Goal: Task Accomplishment & Management: Complete application form

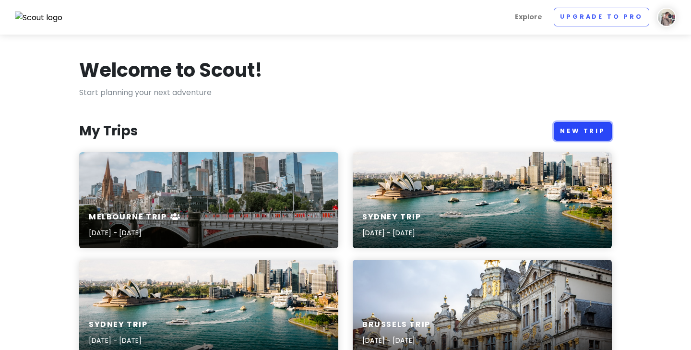
click at [595, 128] on link "New Trip" at bounding box center [583, 131] width 58 height 19
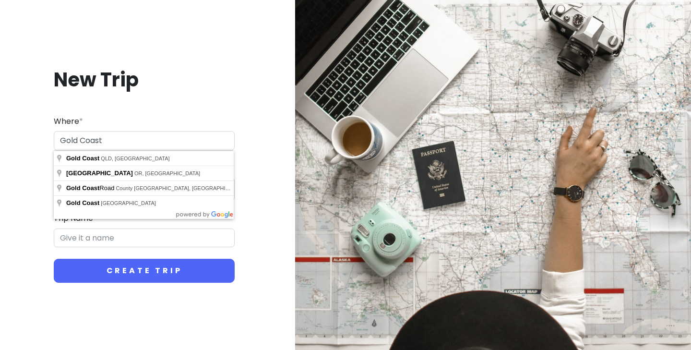
type input "Gold Coast"
click at [83, 242] on input "Trip Name *" at bounding box center [144, 237] width 181 height 19
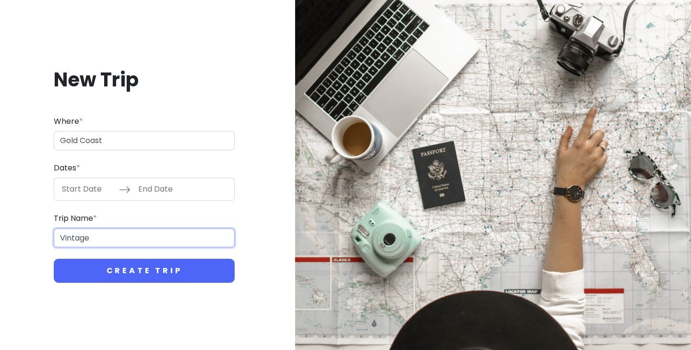
type input "Vintage"
click at [82, 189] on input "Start Date" at bounding box center [88, 189] width 62 height 22
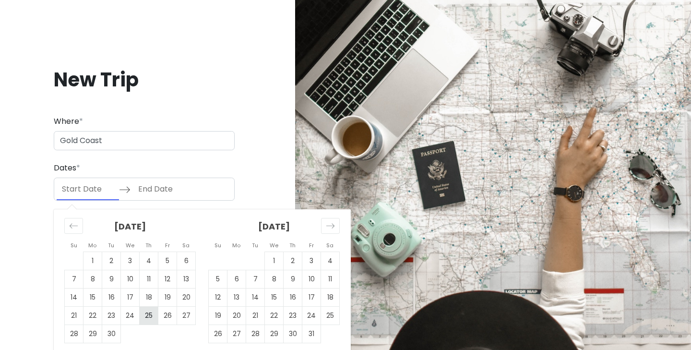
click at [153, 315] on td "25" at bounding box center [149, 316] width 19 height 18
type input "[DATE]"
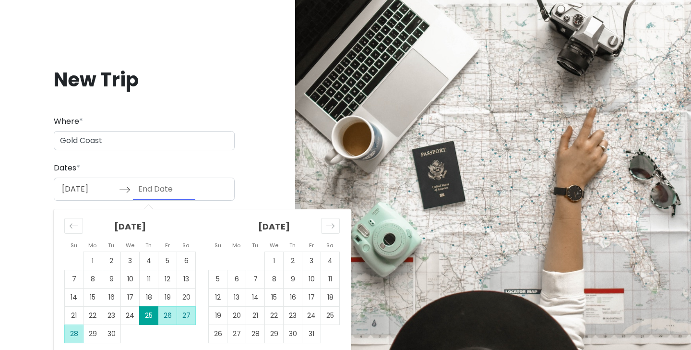
click at [72, 333] on td "28" at bounding box center [74, 334] width 19 height 18
type input "[DATE]"
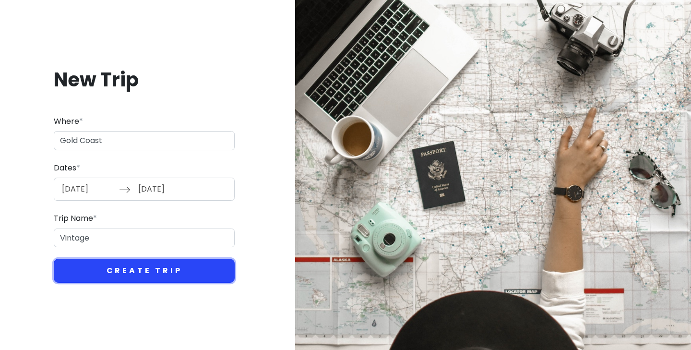
click at [179, 270] on button "Create Trip" at bounding box center [144, 271] width 181 height 24
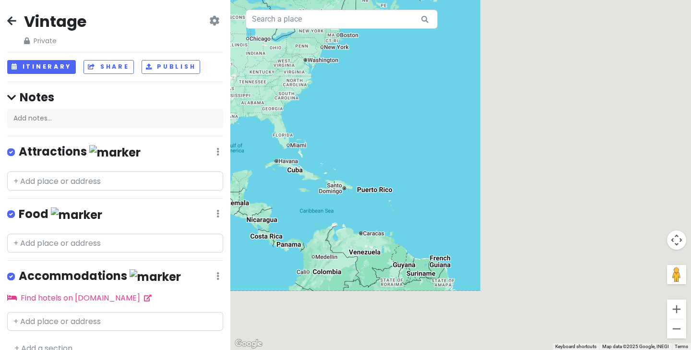
drag, startPoint x: 532, startPoint y: 231, endPoint x: 88, endPoint y: 35, distance: 485.9
click at [91, 35] on div "Vintage Private Change Dates Make a Copy Delete Trip Go Pro ⚡️ Give Feedback 💡 …" at bounding box center [345, 175] width 691 height 350
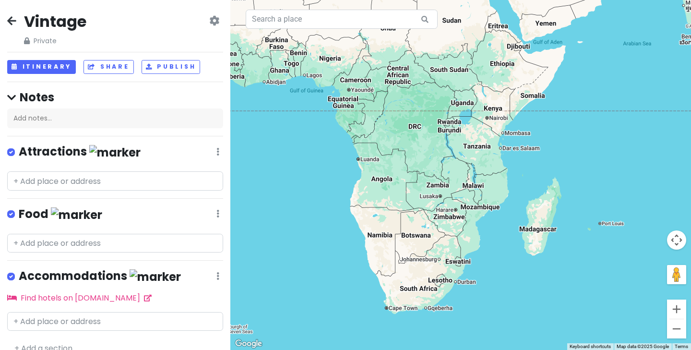
drag, startPoint x: 513, startPoint y: 118, endPoint x: 181, endPoint y: 34, distance: 342.3
click at [190, 38] on div "Vintage Private Change Dates Make a Copy Delete Trip Go Pro ⚡️ Give Feedback 💡 …" at bounding box center [345, 175] width 691 height 350
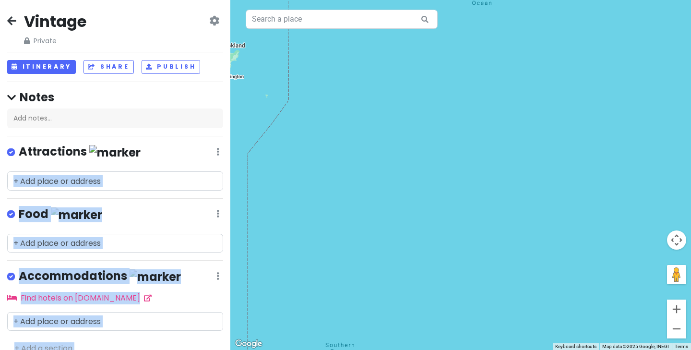
drag, startPoint x: 244, startPoint y: 169, endPoint x: 389, endPoint y: 173, distance: 145.0
click at [390, 174] on div "Vintage Private Change Dates Make a Copy Delete Trip Go Pro ⚡️ Give Feedback 💡 …" at bounding box center [345, 175] width 691 height 350
click at [389, 173] on div at bounding box center [460, 175] width 461 height 350
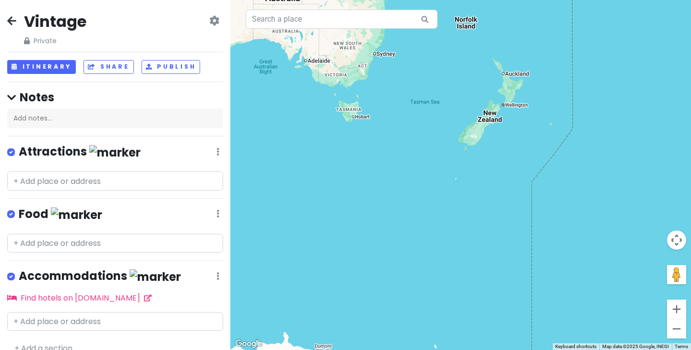
drag, startPoint x: 408, startPoint y: 173, endPoint x: 687, endPoint y: 213, distance: 282.7
click at [687, 213] on div at bounding box center [460, 175] width 461 height 350
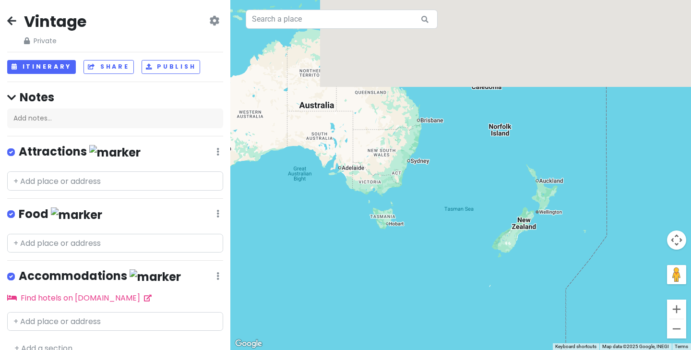
drag, startPoint x: 432, startPoint y: 92, endPoint x: 461, endPoint y: 182, distance: 94.7
click at [462, 183] on div at bounding box center [460, 175] width 461 height 350
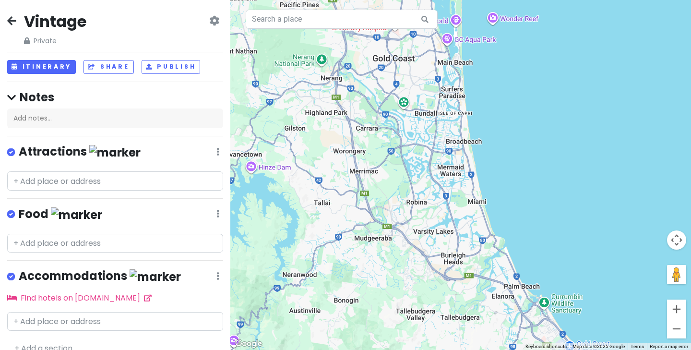
drag, startPoint x: 480, startPoint y: 123, endPoint x: 394, endPoint y: 133, distance: 86.6
click at [394, 133] on div at bounding box center [460, 175] width 461 height 350
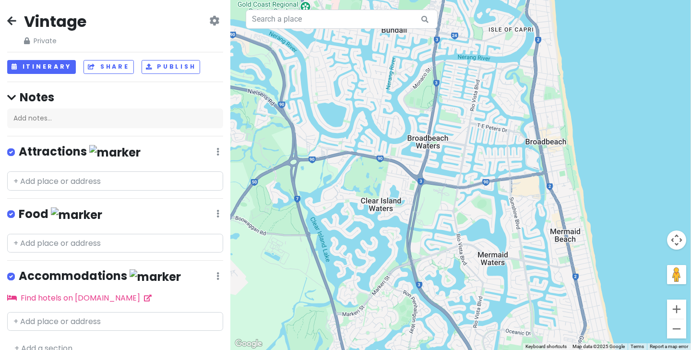
drag, startPoint x: 507, startPoint y: 145, endPoint x: 458, endPoint y: 156, distance: 50.1
click at [458, 156] on div at bounding box center [460, 175] width 461 height 350
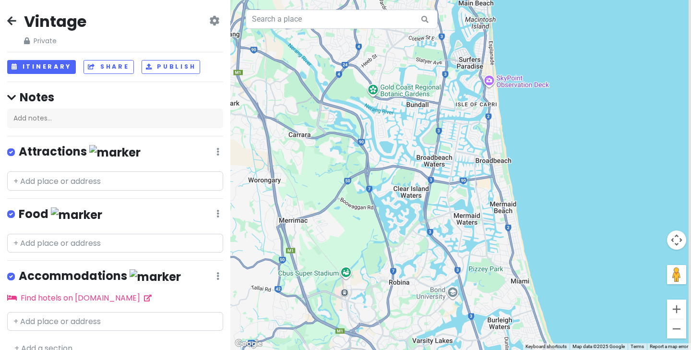
drag, startPoint x: 503, startPoint y: 127, endPoint x: 496, endPoint y: 138, distance: 13.2
click at [496, 138] on div at bounding box center [460, 175] width 461 height 350
click at [333, 24] on input "text" at bounding box center [342, 19] width 192 height 19
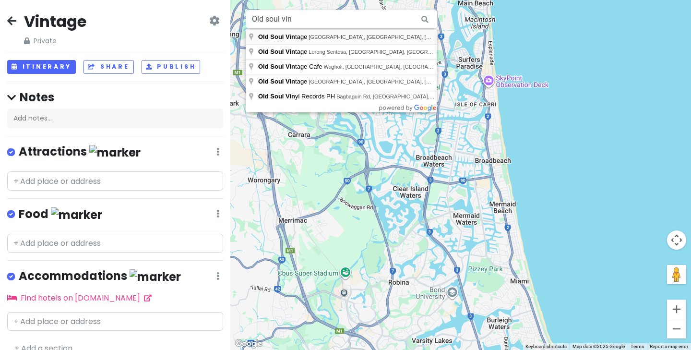
type input "Old Soul Vintage, Gold Coast Highway, Mermaid Beach QLD, Australia"
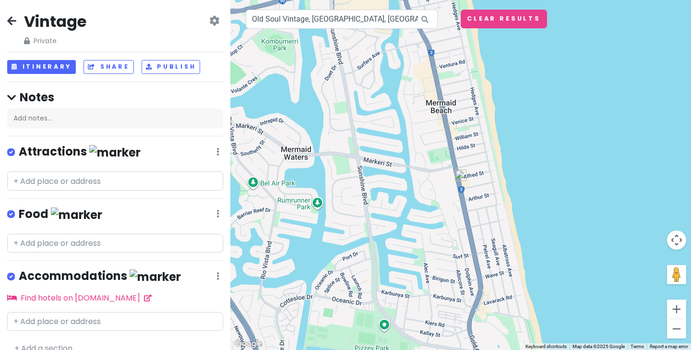
click at [461, 175] on img at bounding box center [461, 175] width 12 height 12
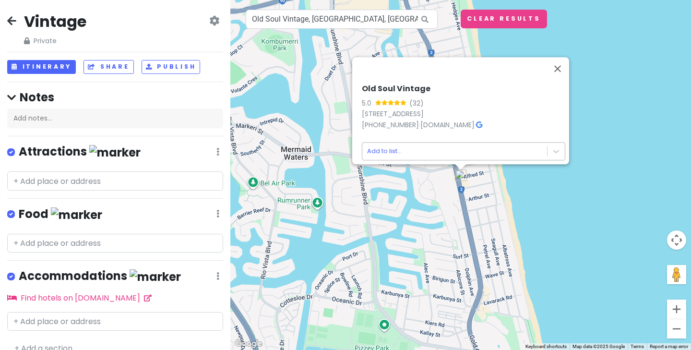
click at [421, 144] on body "Vintage Private Change Dates Make a Copy Delete Trip Go Pro ⚡️ Give Feedback 💡 …" at bounding box center [345, 175] width 691 height 350
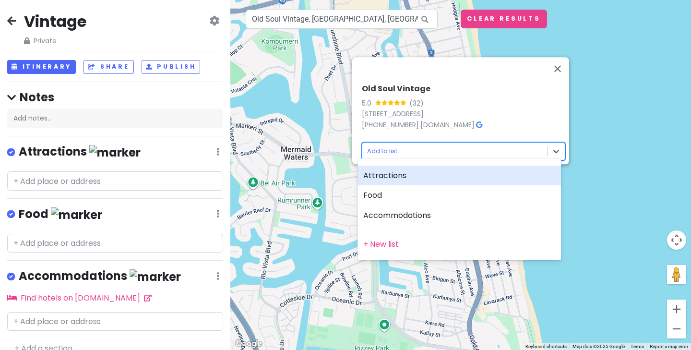
click at [395, 177] on div "Attractions" at bounding box center [460, 176] width 204 height 20
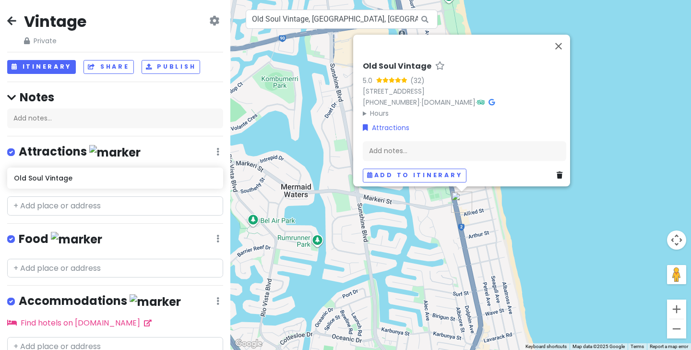
click at [370, 108] on summary "Hours" at bounding box center [465, 113] width 204 height 11
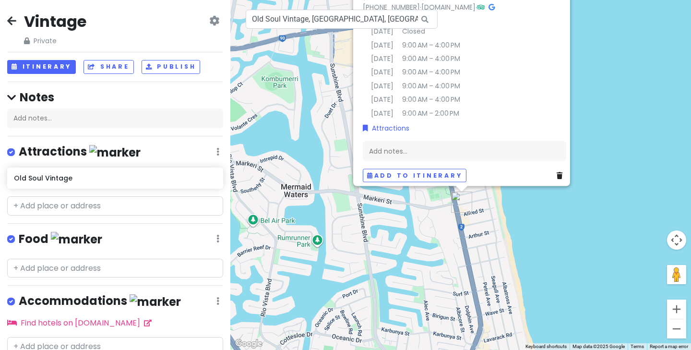
click at [527, 58] on details "Hours Monday Closed Tuesday 9:00 AM – 4:00 PM Wednesday 9:00 AM – 4:00 PM Thurs…" at bounding box center [465, 65] width 204 height 106
click at [492, 80] on details "Hours Monday Closed Tuesday 9:00 AM – 4:00 PM Wednesday 9:00 AM – 4:00 PM Thurs…" at bounding box center [465, 65] width 204 height 106
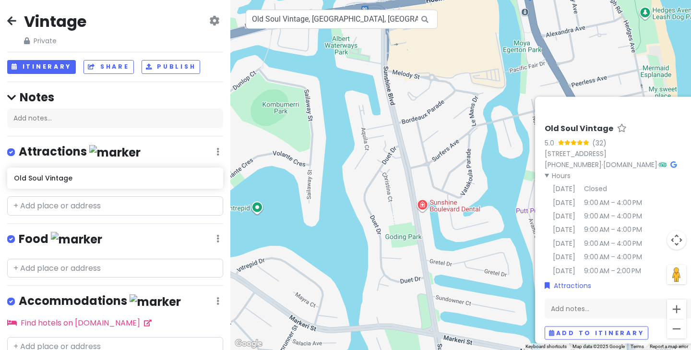
click at [550, 170] on summary "Hours" at bounding box center [647, 175] width 204 height 11
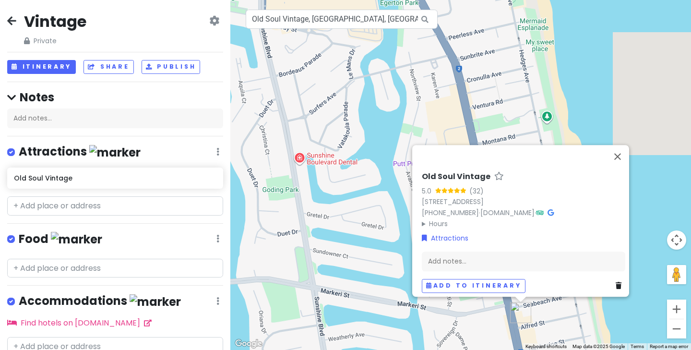
drag, startPoint x: 617, startPoint y: 111, endPoint x: 492, endPoint y: 64, distance: 132.9
click at [492, 64] on div "Old Soul Vintage 5.0 (32) 2387 Gold Coast Hwy, Mermaid Beach QLD 4218, Australi…" at bounding box center [460, 175] width 461 height 350
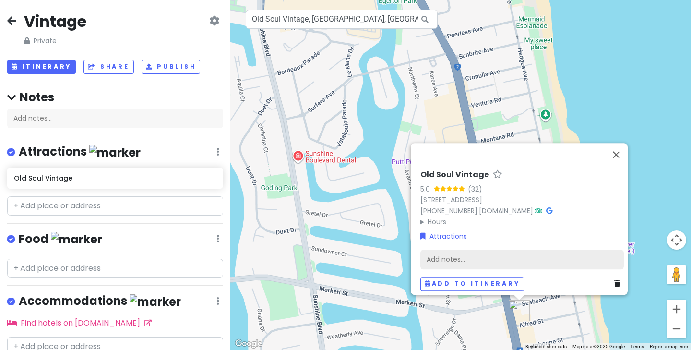
click at [459, 254] on div "Add notes..." at bounding box center [522, 259] width 204 height 20
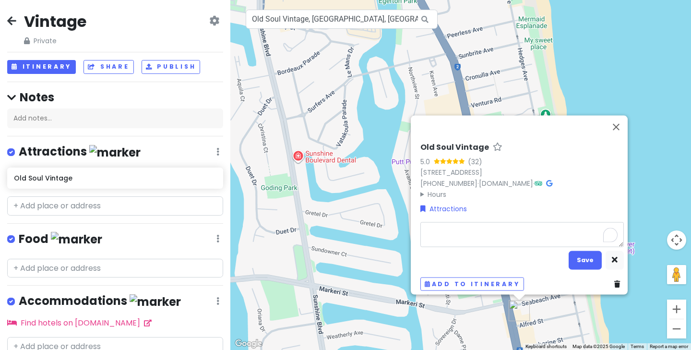
type textarea "x"
type textarea "Old Soul Vintage is a funky little store of quality vintage clothing and unique…"
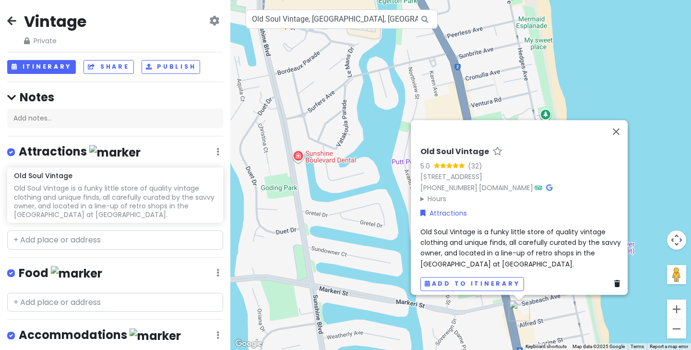
click at [534, 256] on div "Old Soul Vintage is a funky little store of quality vintage clothing and unique…" at bounding box center [522, 247] width 204 height 43
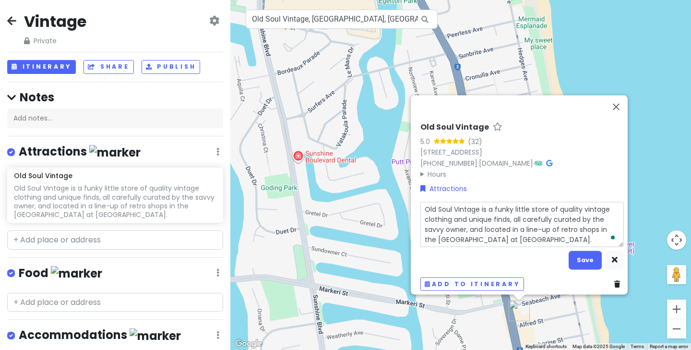
click at [570, 237] on textarea "Old Soul Vintage is a funky little store of quality vintage clothing and unique…" at bounding box center [522, 224] width 204 height 45
type textarea "x"
type textarea "Old Soul Vintage is a funky little store of quality vintage clothing and unique…"
type textarea "x"
type textarea "Old Soul Vintage is a funky little store of quality vintage clothing and unique…"
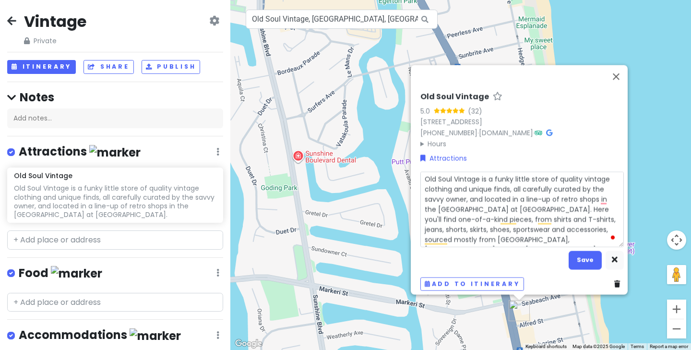
click at [556, 203] on textarea "Old Soul Vintage is a funky little store of quality vintage clothing and unique…" at bounding box center [522, 208] width 204 height 75
type textarea "x"
type textarea "Old Soul Vintage is a funky little store of quality vintage clothing and unique…"
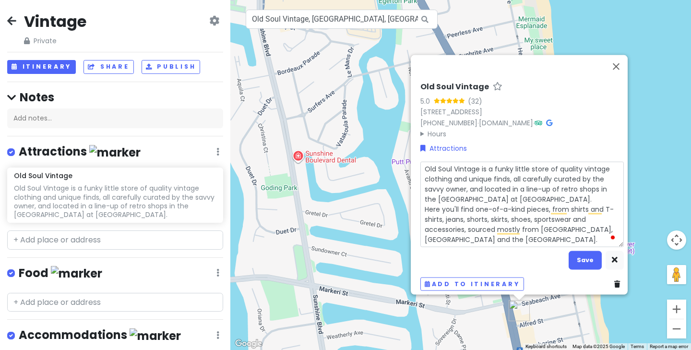
type textarea "x"
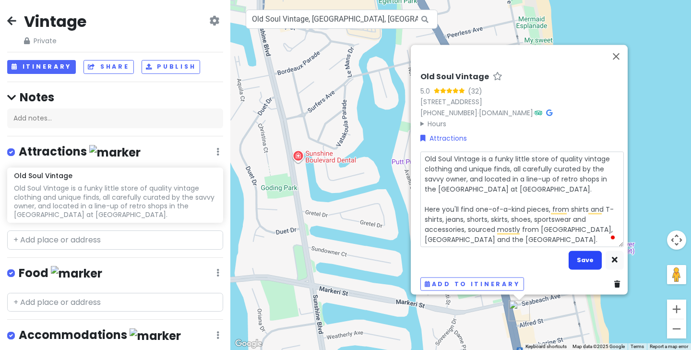
type textarea "Old Soul Vintage is a funky little store of quality vintage clothing and unique…"
click at [587, 251] on button "Save" at bounding box center [585, 260] width 33 height 19
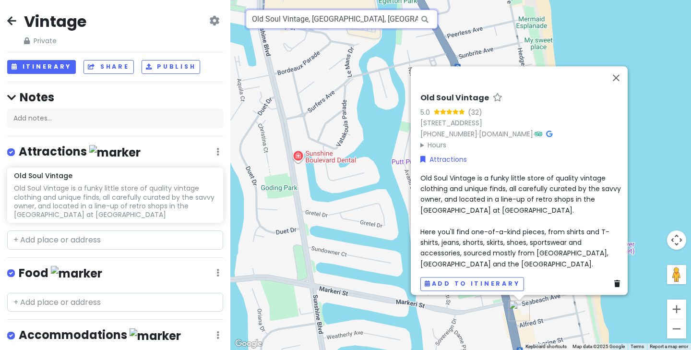
click at [323, 23] on input "Old Soul Vintage, Gold Coast Highway, Mermaid Beach QLD, Australia" at bounding box center [342, 19] width 192 height 19
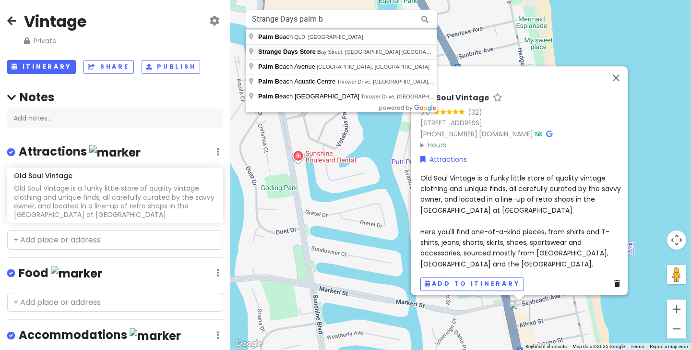
type input "Strange Days Store, Bay Street, Tweed Heads NSW, Australia"
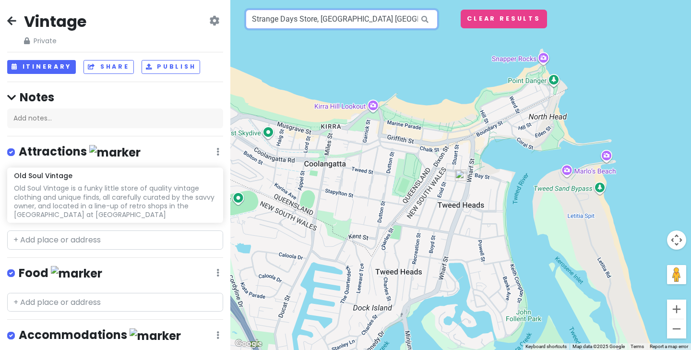
click at [365, 21] on input "Strange Days Store, Bay Street, Tweed Heads NSW, Australia" at bounding box center [342, 19] width 192 height 19
click at [464, 177] on img at bounding box center [461, 175] width 12 height 12
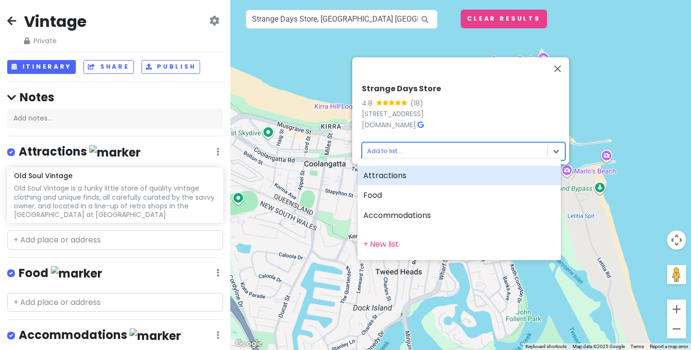
click at [458, 144] on body "Vintage Private Change Dates Make a Copy Delete Trip Go Pro ⚡️ Give Feedback 💡 …" at bounding box center [345, 175] width 691 height 350
click at [393, 174] on div "Attractions" at bounding box center [460, 176] width 204 height 20
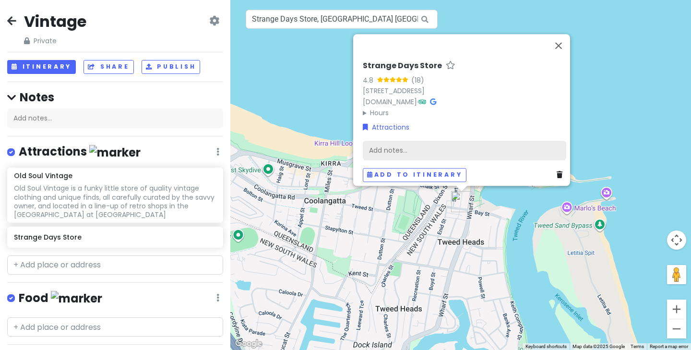
click at [411, 145] on div "Add notes..." at bounding box center [465, 150] width 204 height 20
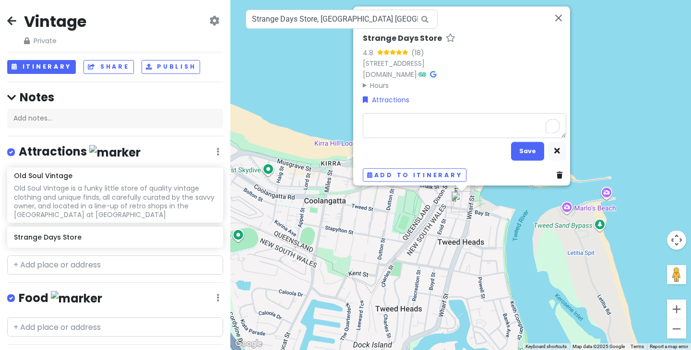
type textarea "x"
type textarea "This fantastic little shop, located on the Gold Coast Highway in Palm Beach, is…"
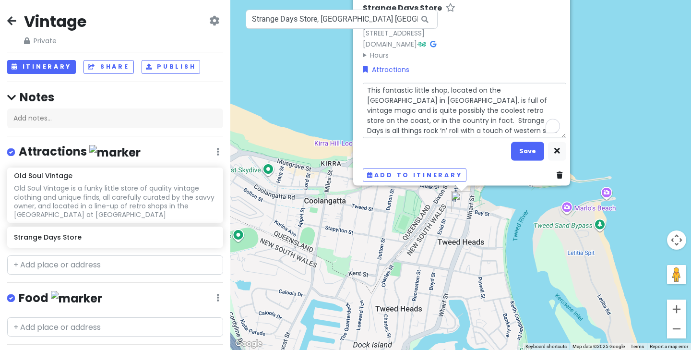
type textarea "x"
type textarea "This fantastic little shop, located on the Gold Coast Highway in Palm Beach, is…"
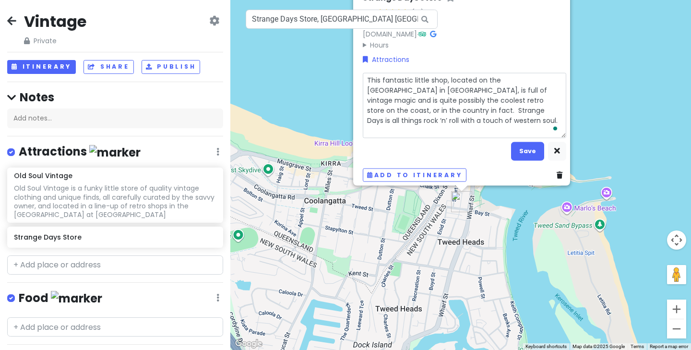
type textarea "x"
type textarea "This fantastic little shop, located on the Gold Coast Highway in Palm Beach, is…"
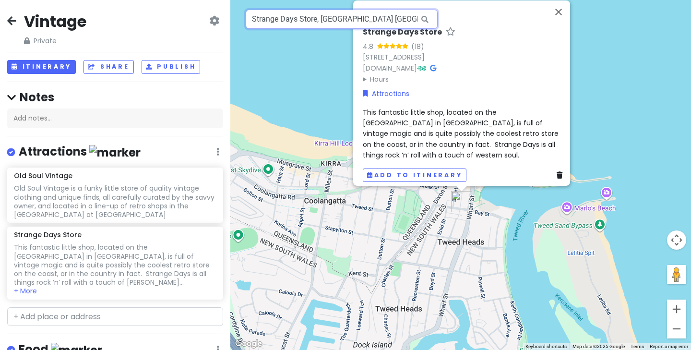
click at [353, 16] on input "Strange Days Store, Bay Street, Tweed Heads NSW, Australia" at bounding box center [342, 19] width 192 height 19
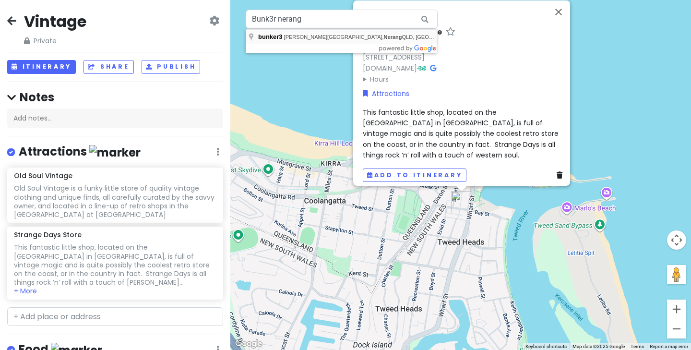
type input "bunker3, Patrick Street, Nerang QLD, Australia"
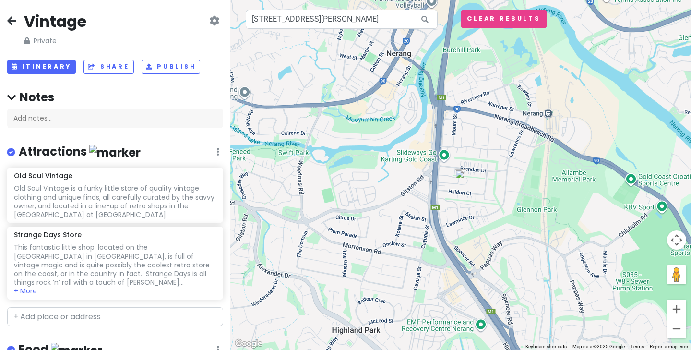
click at [463, 178] on img at bounding box center [461, 175] width 12 height 12
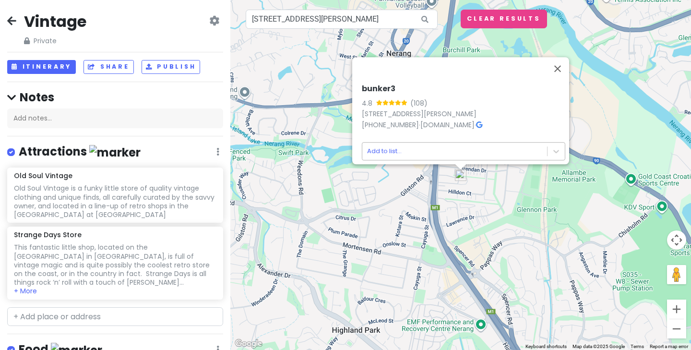
click at [398, 145] on body "Vintage Private Change Dates Make a Copy Delete Trip Go Pro ⚡️ Give Feedback 💡 …" at bounding box center [345, 175] width 691 height 350
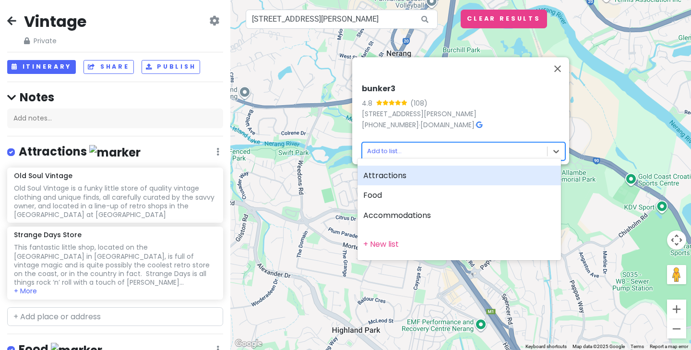
click at [404, 176] on div "Attractions" at bounding box center [460, 176] width 204 height 20
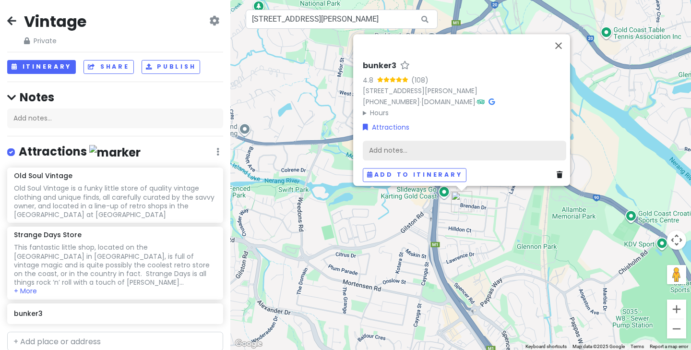
click at [440, 146] on div "Add notes..." at bounding box center [465, 150] width 204 height 20
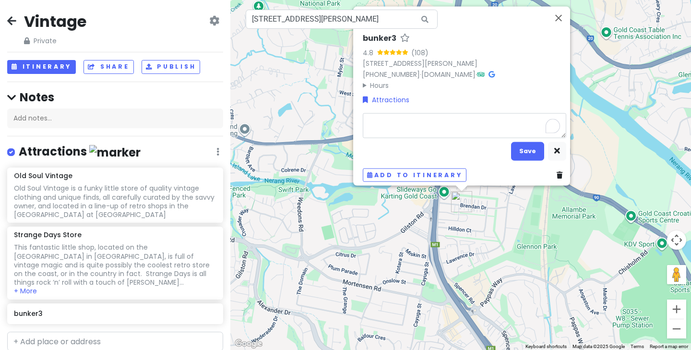
type textarea "x"
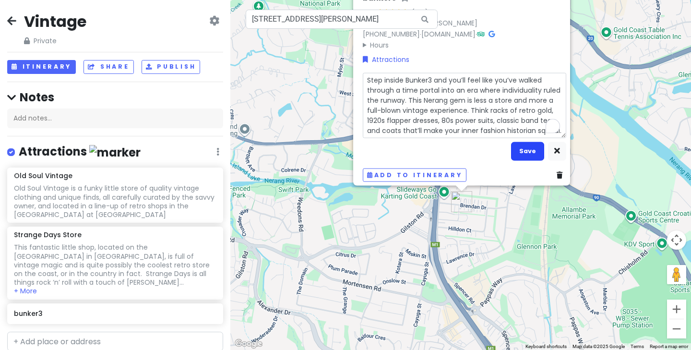
type textarea "Step inside Bunker3 and you’ll feel like you’ve walked through a time portal in…"
click at [525, 146] on button "Save" at bounding box center [527, 151] width 33 height 19
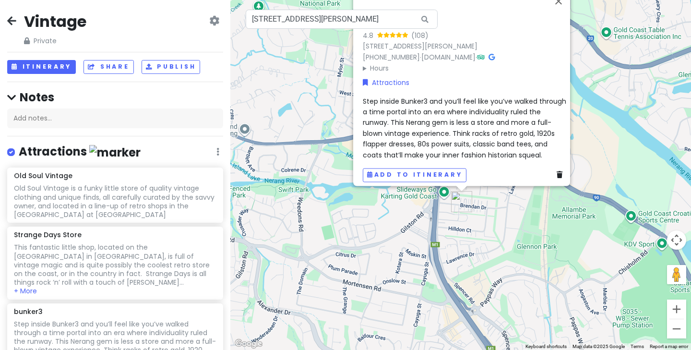
click at [362, 219] on div "bunker3 4.8 (108) 4 Patrick St, Nerang QLD 4211, Australia +61 411 448 389 · ww…" at bounding box center [460, 175] width 461 height 350
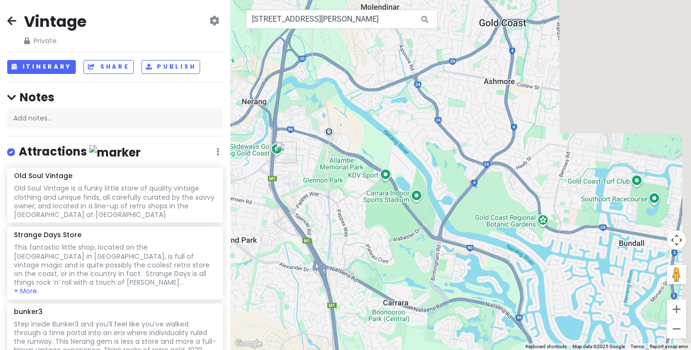
drag, startPoint x: 485, startPoint y: 125, endPoint x: 227, endPoint y: 134, distance: 258.4
click at [227, 135] on div "Vintage Private Change Dates Make a Copy Delete Trip Go Pro ⚡️ Give Feedback 💡 …" at bounding box center [345, 175] width 691 height 350
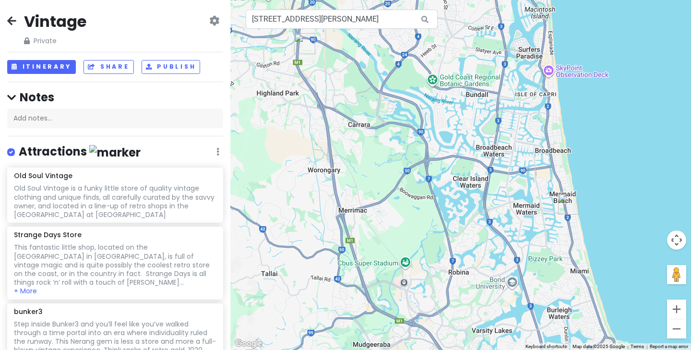
drag, startPoint x: 346, startPoint y: 201, endPoint x: 355, endPoint y: 48, distance: 152.4
click at [355, 48] on div at bounding box center [460, 175] width 461 height 350
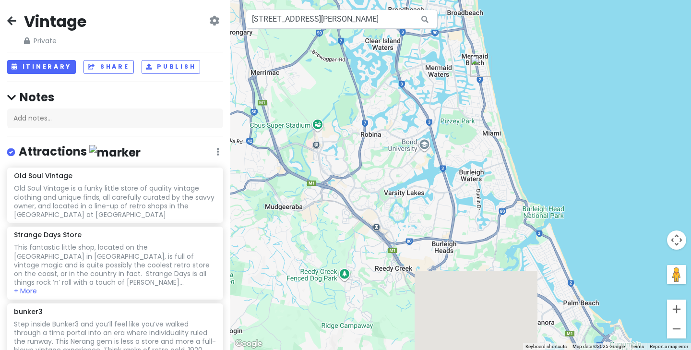
drag, startPoint x: 502, startPoint y: 132, endPoint x: 428, endPoint y: 13, distance: 140.8
click at [428, 13] on div "bunker3, Patrick Street, Nerang QLD, Australia Keyboard shortcuts Map Data Map …" at bounding box center [460, 175] width 461 height 350
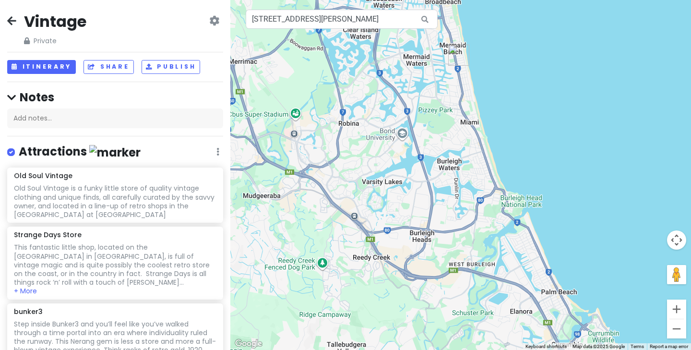
drag, startPoint x: 551, startPoint y: 184, endPoint x: 523, endPoint y: 171, distance: 30.9
click at [523, 171] on div at bounding box center [460, 175] width 461 height 350
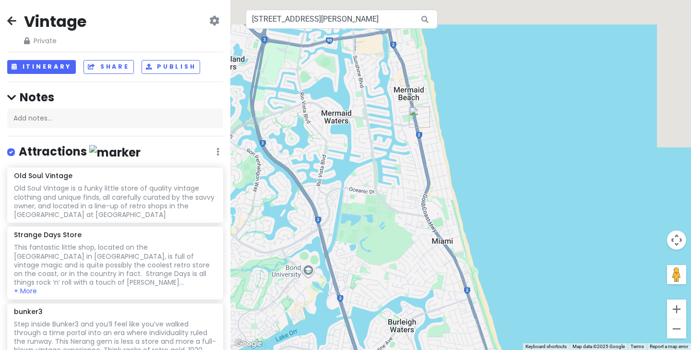
drag, startPoint x: 521, startPoint y: 89, endPoint x: 522, endPoint y: 278, distance: 189.6
click at [522, 278] on div at bounding box center [460, 175] width 461 height 350
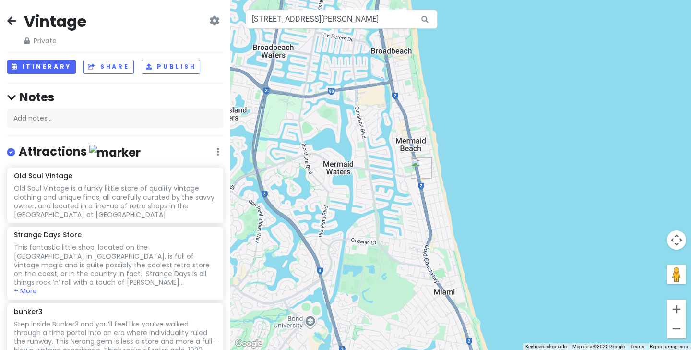
click at [424, 170] on img "Old Soul Vintage" at bounding box center [421, 167] width 21 height 21
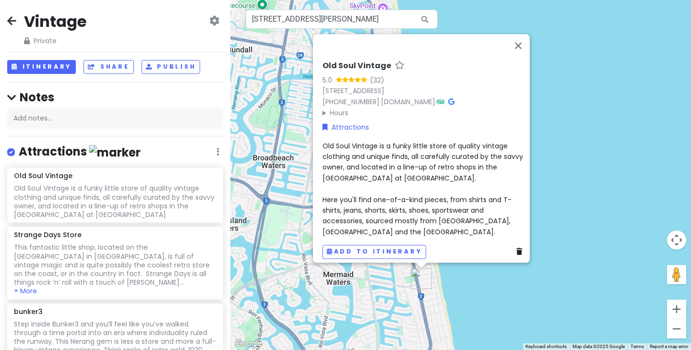
click at [336, 108] on summary "Hours" at bounding box center [425, 113] width 204 height 11
